Goal: Task Accomplishment & Management: Complete application form

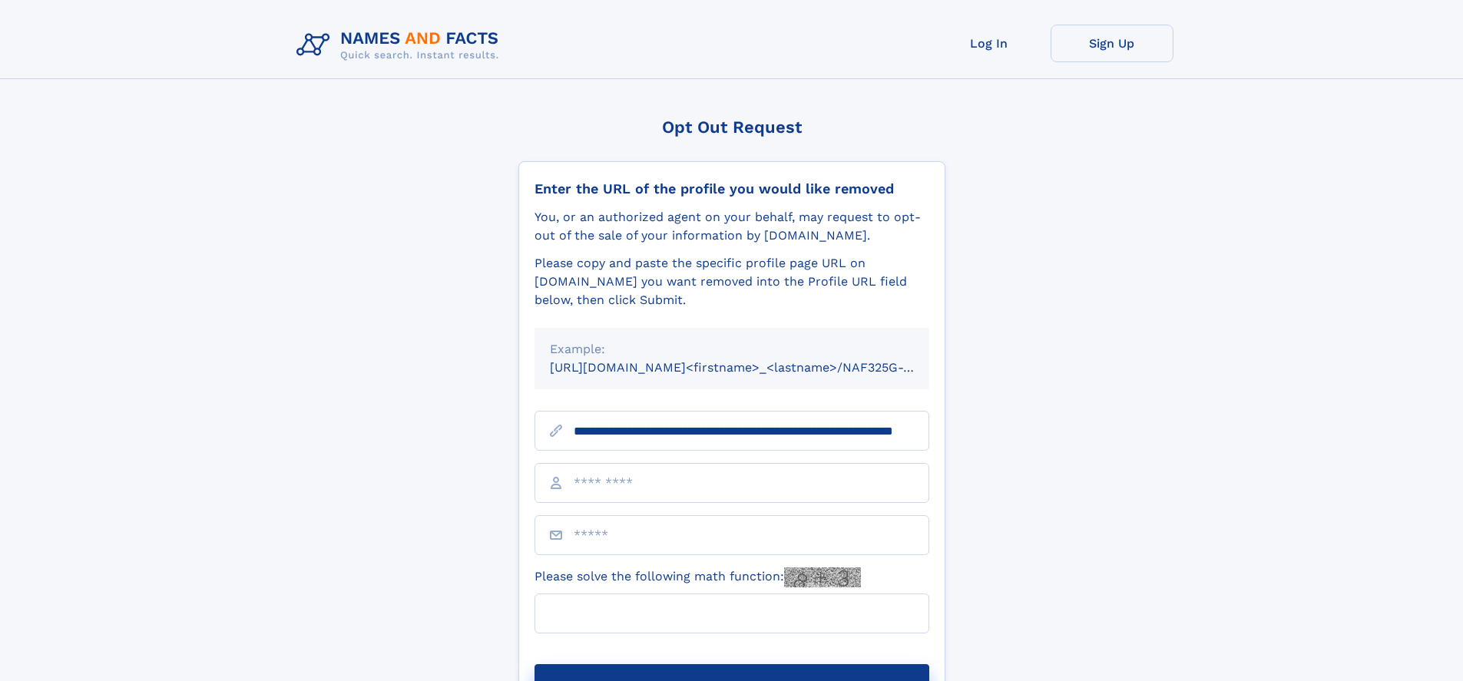
scroll to position [0, 139]
type input "**********"
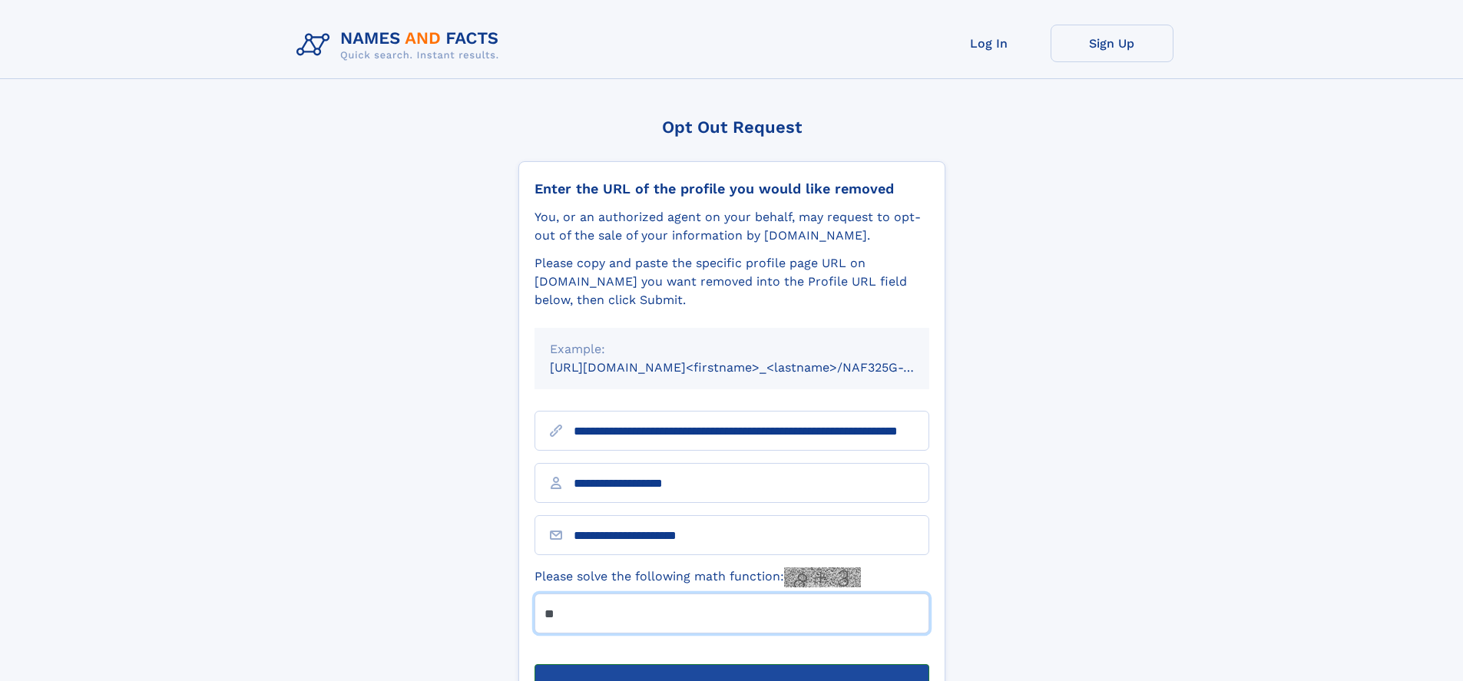
type input "**"
click at [731, 664] on button "Submit Opt Out Request" at bounding box center [731, 688] width 395 height 49
